Goal: Find contact information: Find contact information

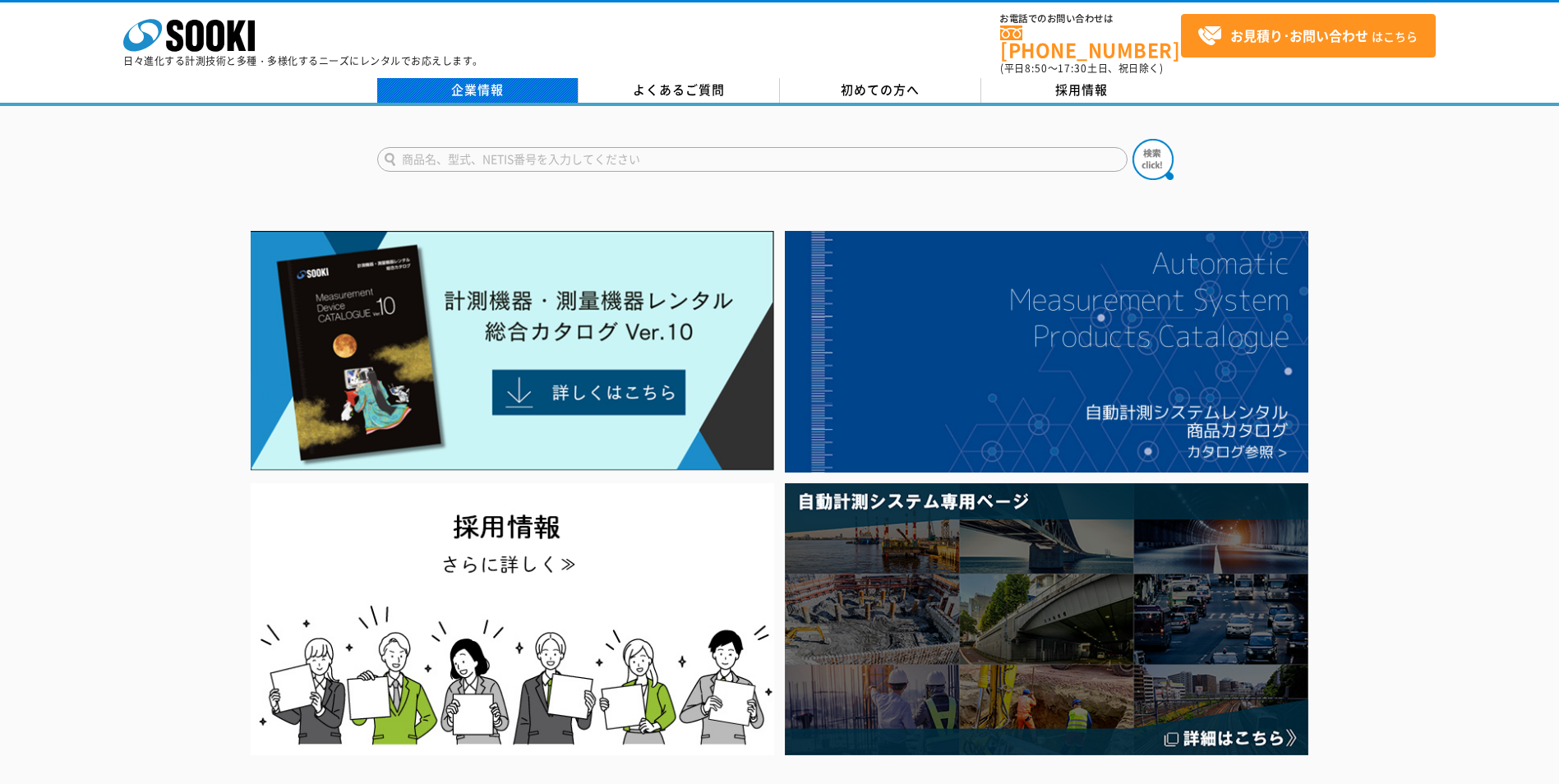
click at [506, 79] on link "企業情報" at bounding box center [477, 90] width 201 height 24
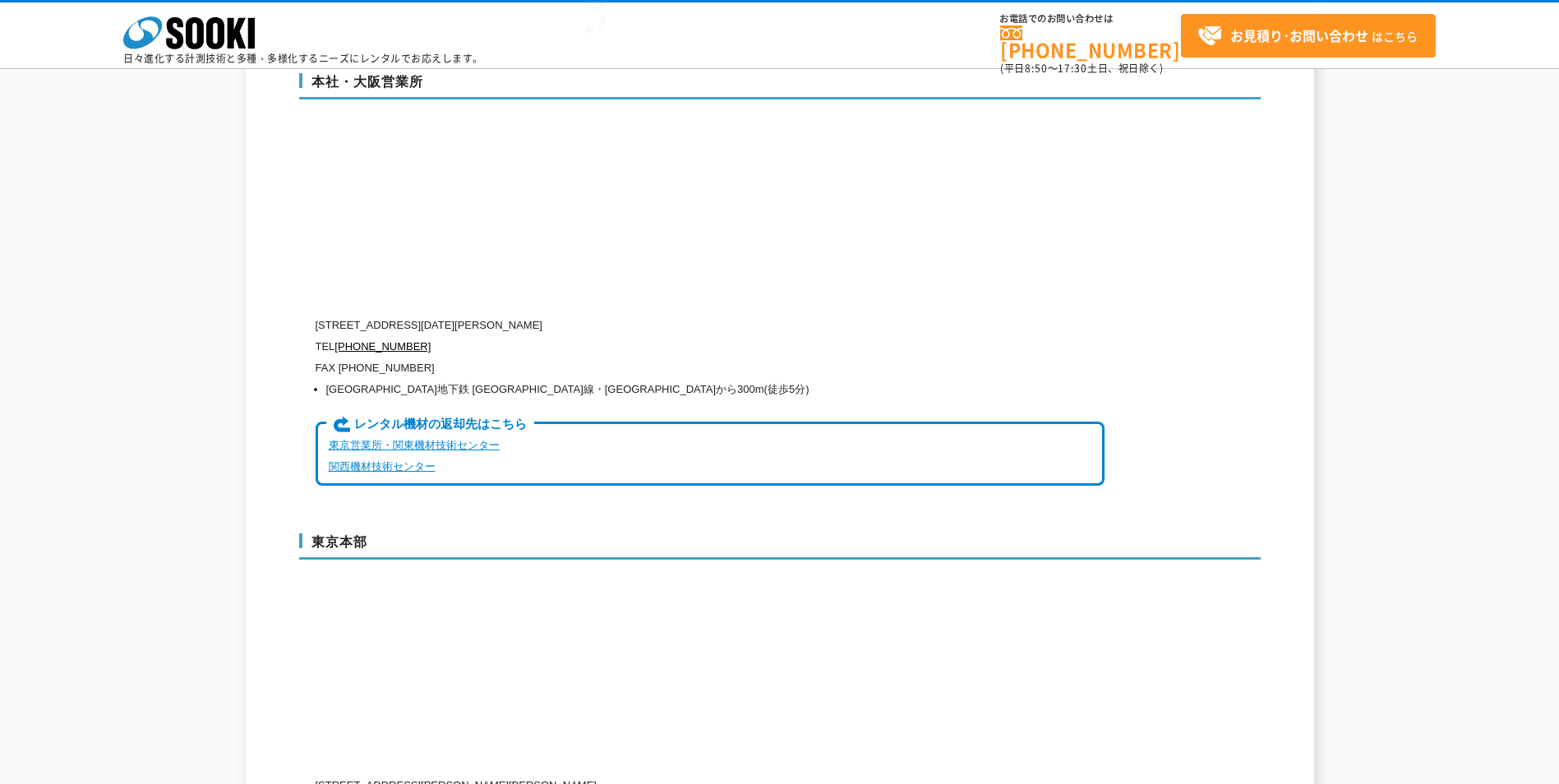
scroll to position [3779, 0]
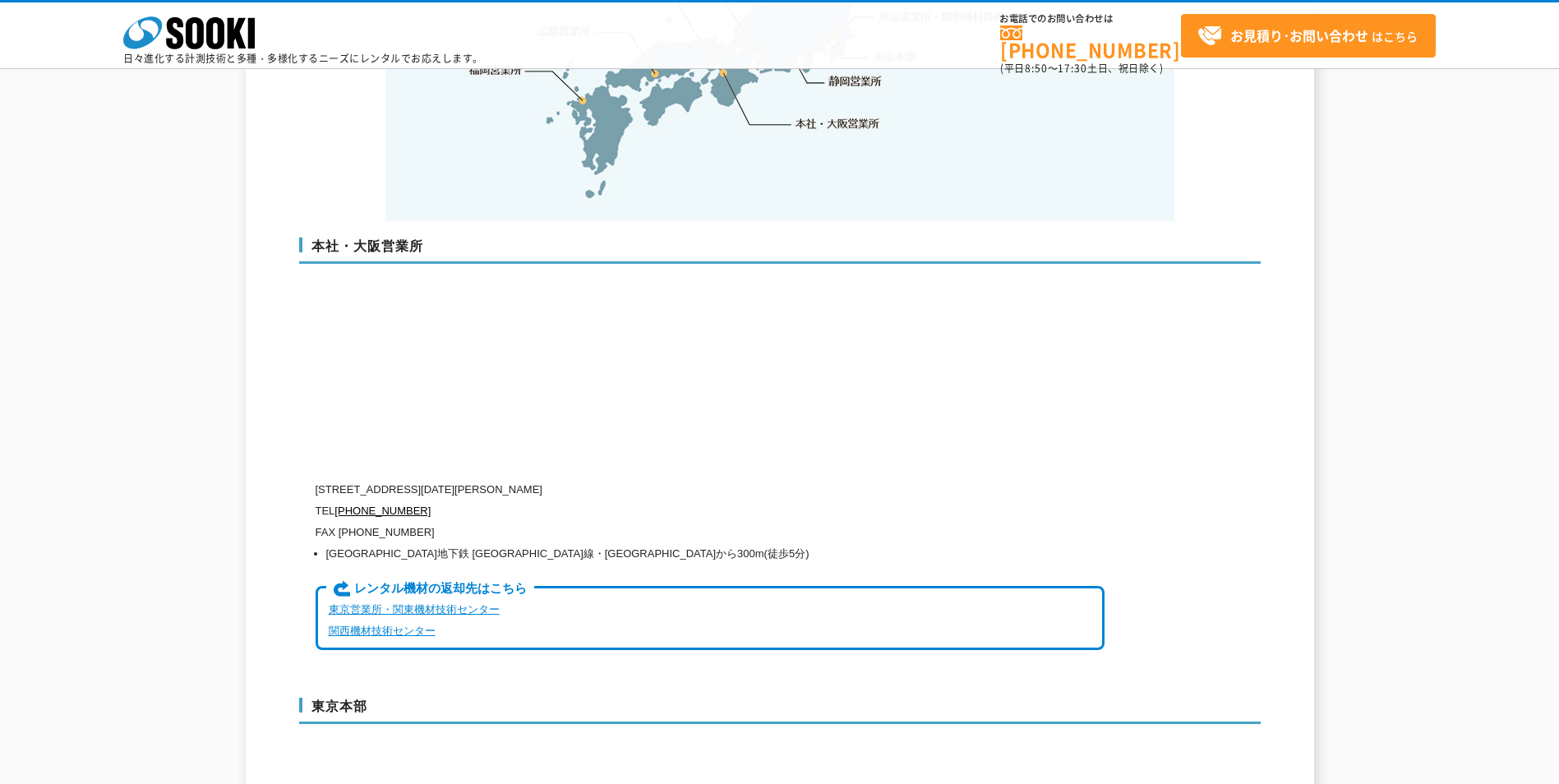
drag, startPoint x: 387, startPoint y: 451, endPoint x: 677, endPoint y: 451, distance: 290.0
click at [677, 479] on p "[STREET_ADDRESS][DATE][PERSON_NAME]" at bounding box center [709, 490] width 789 height 22
copy p "大阪府大阪市西区西本町1-15-10 辰野西本町ビル13階"
